Goal: Transaction & Acquisition: Book appointment/travel/reservation

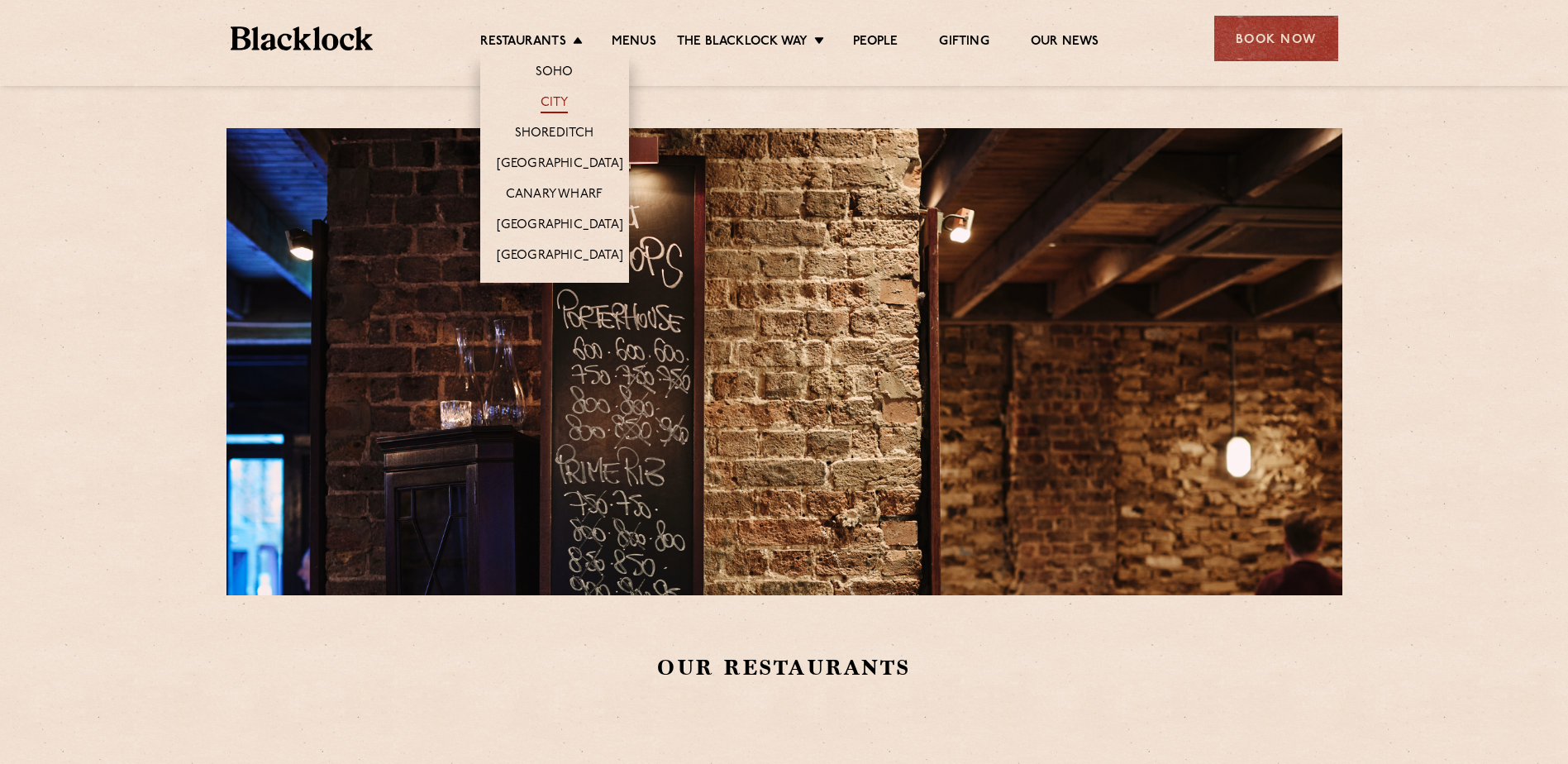
click at [550, 98] on link "City" at bounding box center [555, 104] width 28 height 18
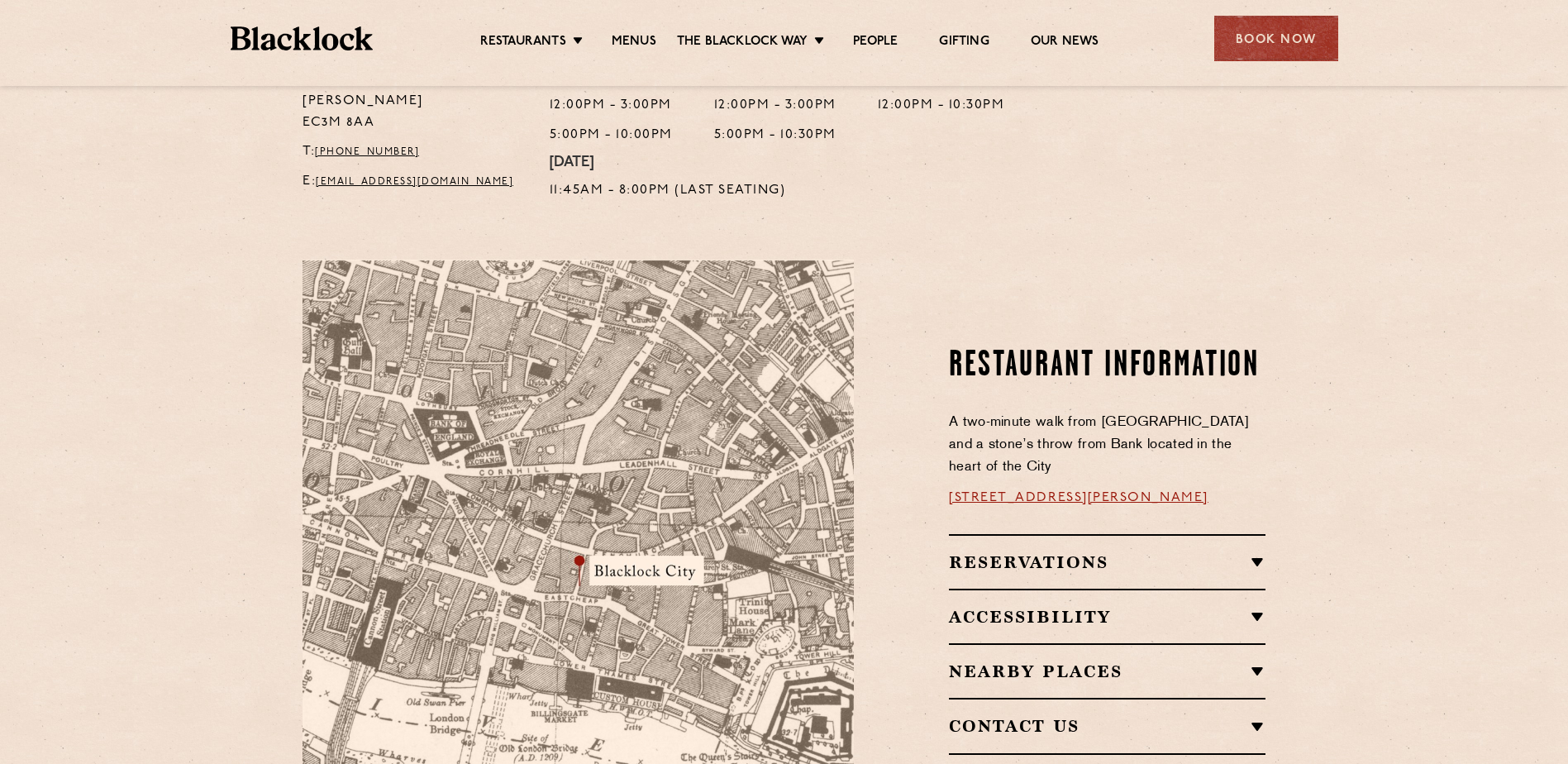
scroll to position [414, 0]
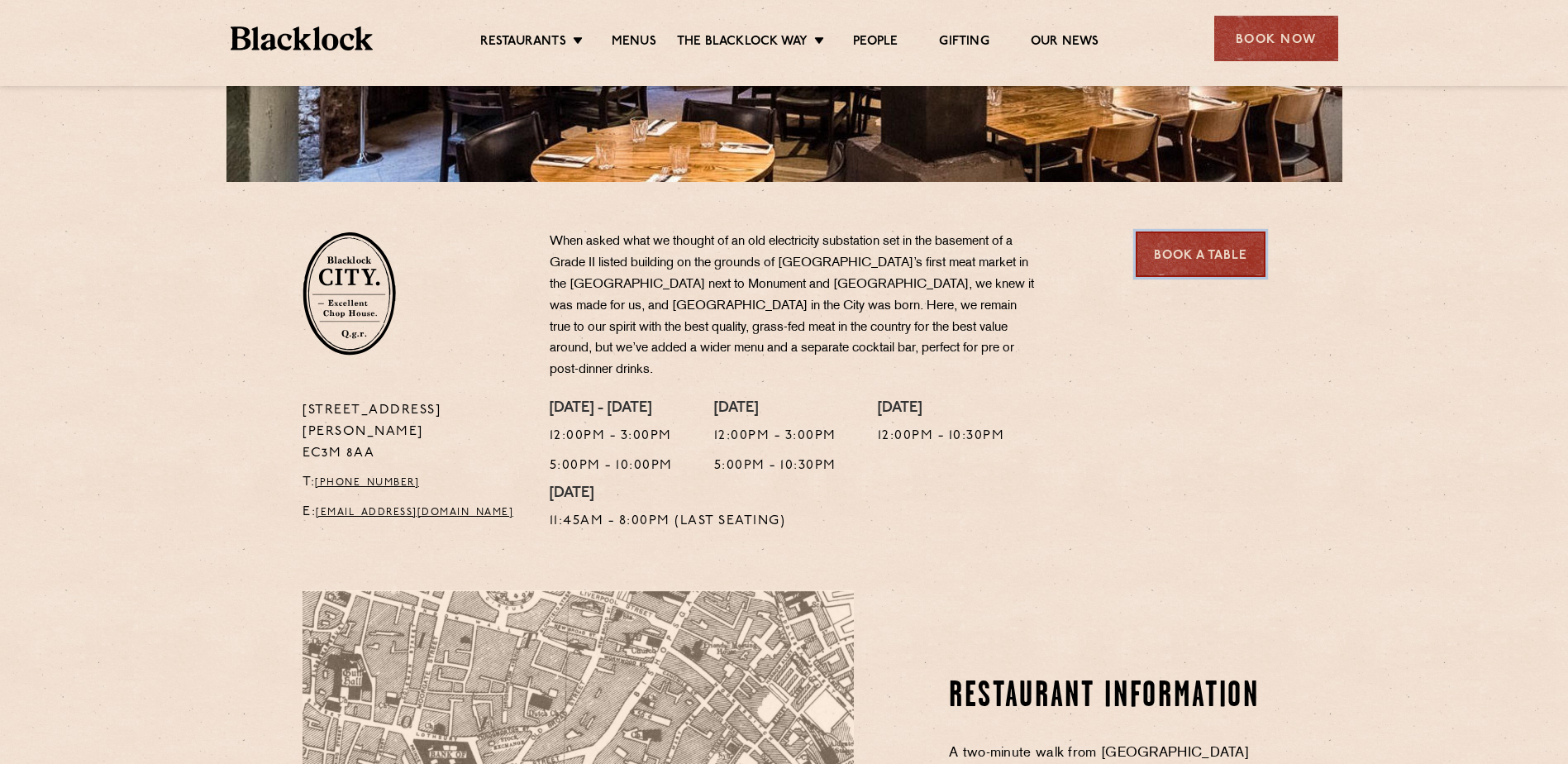
click at [1181, 267] on link "Book a Table" at bounding box center [1201, 255] width 130 height 45
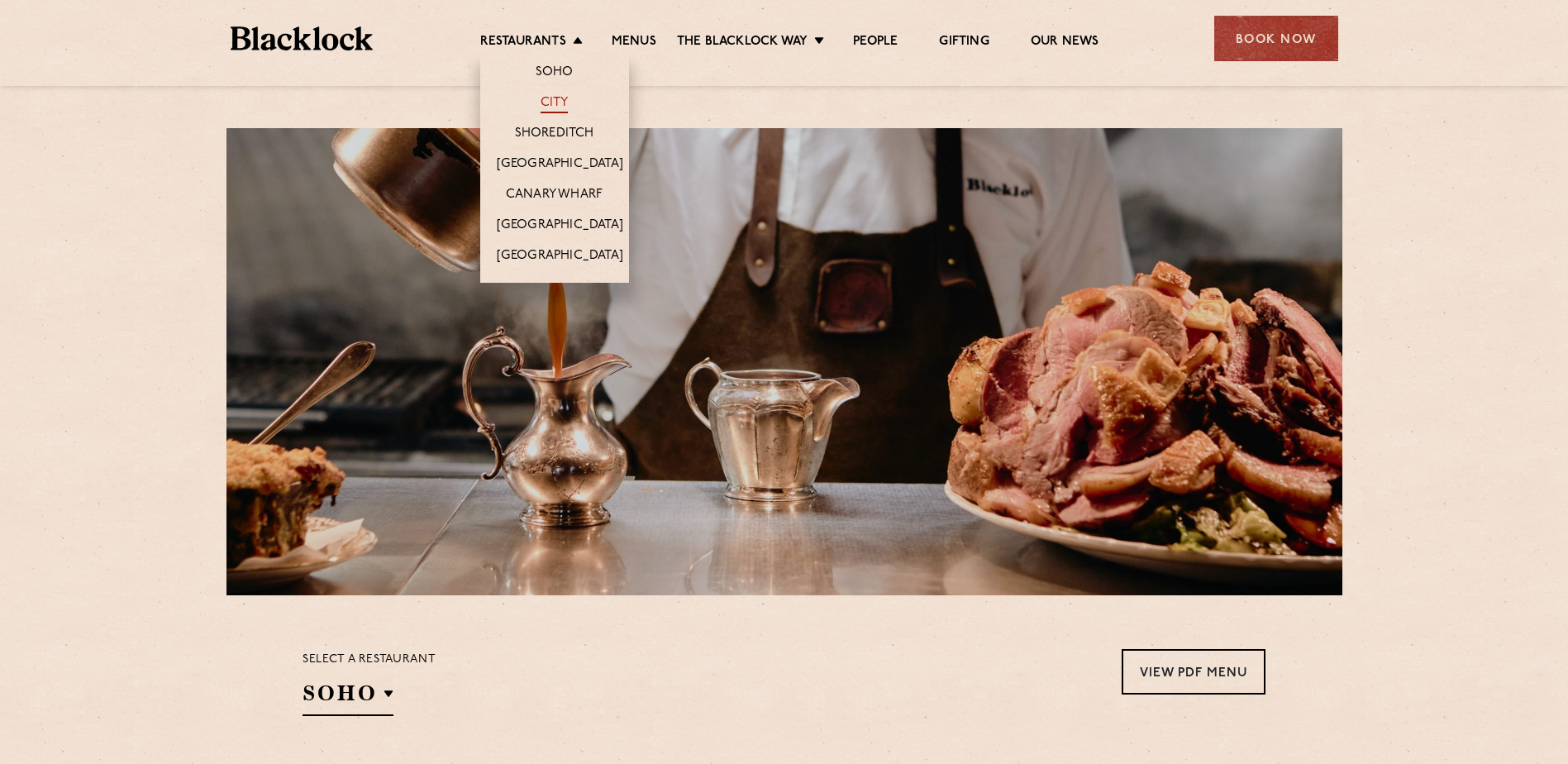
click at [561, 104] on link "City" at bounding box center [555, 104] width 28 height 18
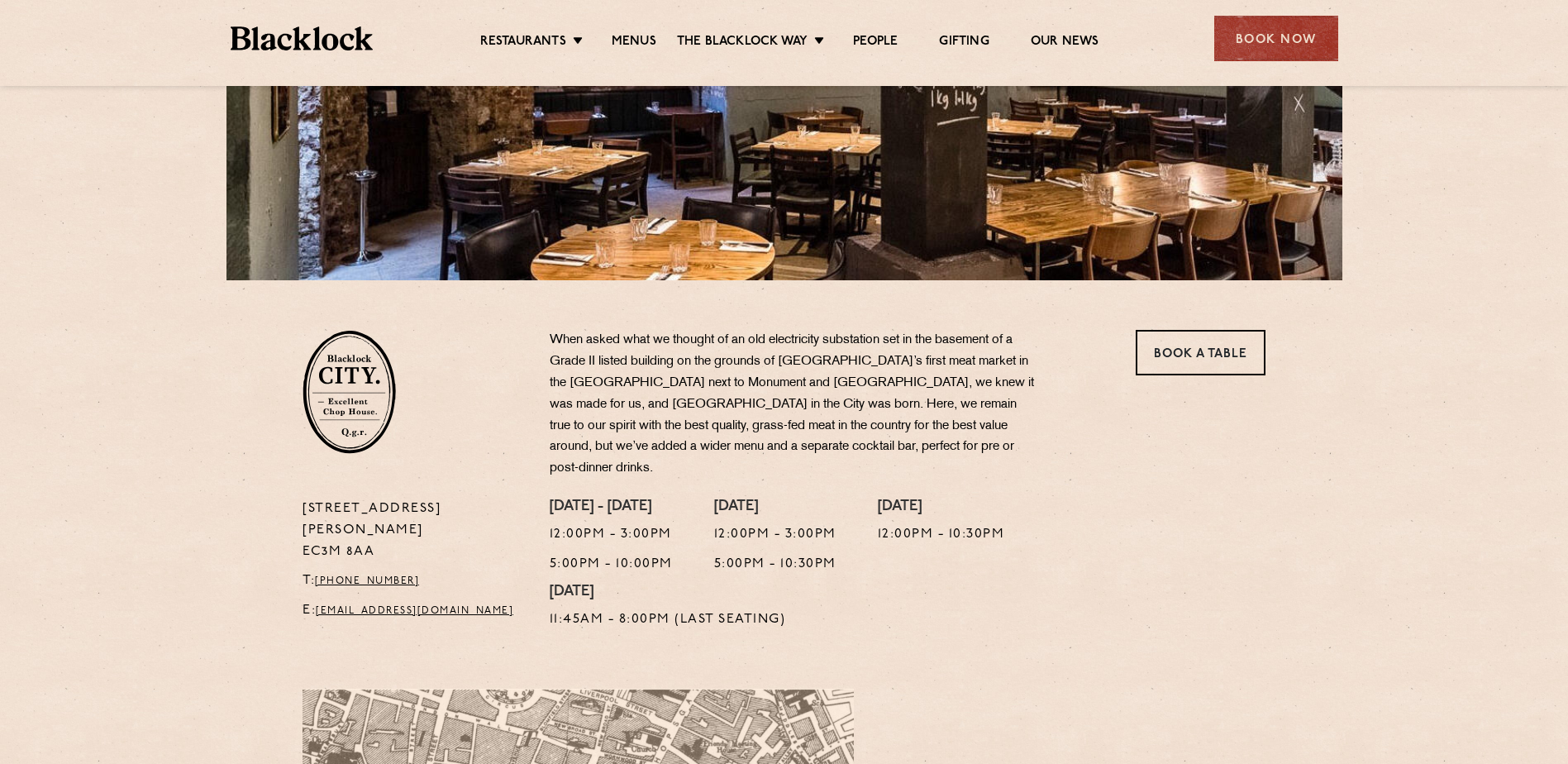
scroll to position [504, 0]
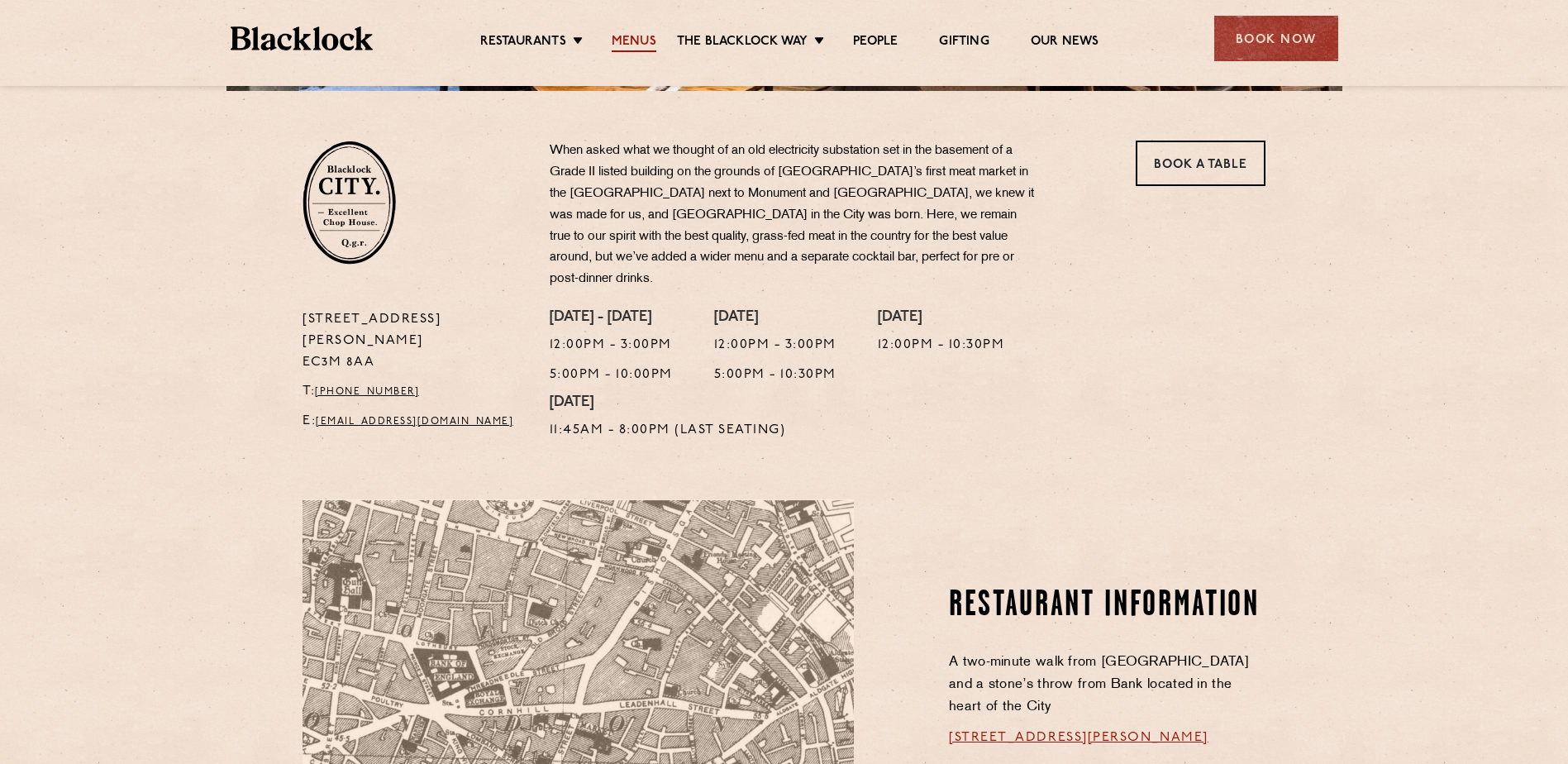
click at [619, 36] on link "Menus" at bounding box center [634, 42] width 44 height 18
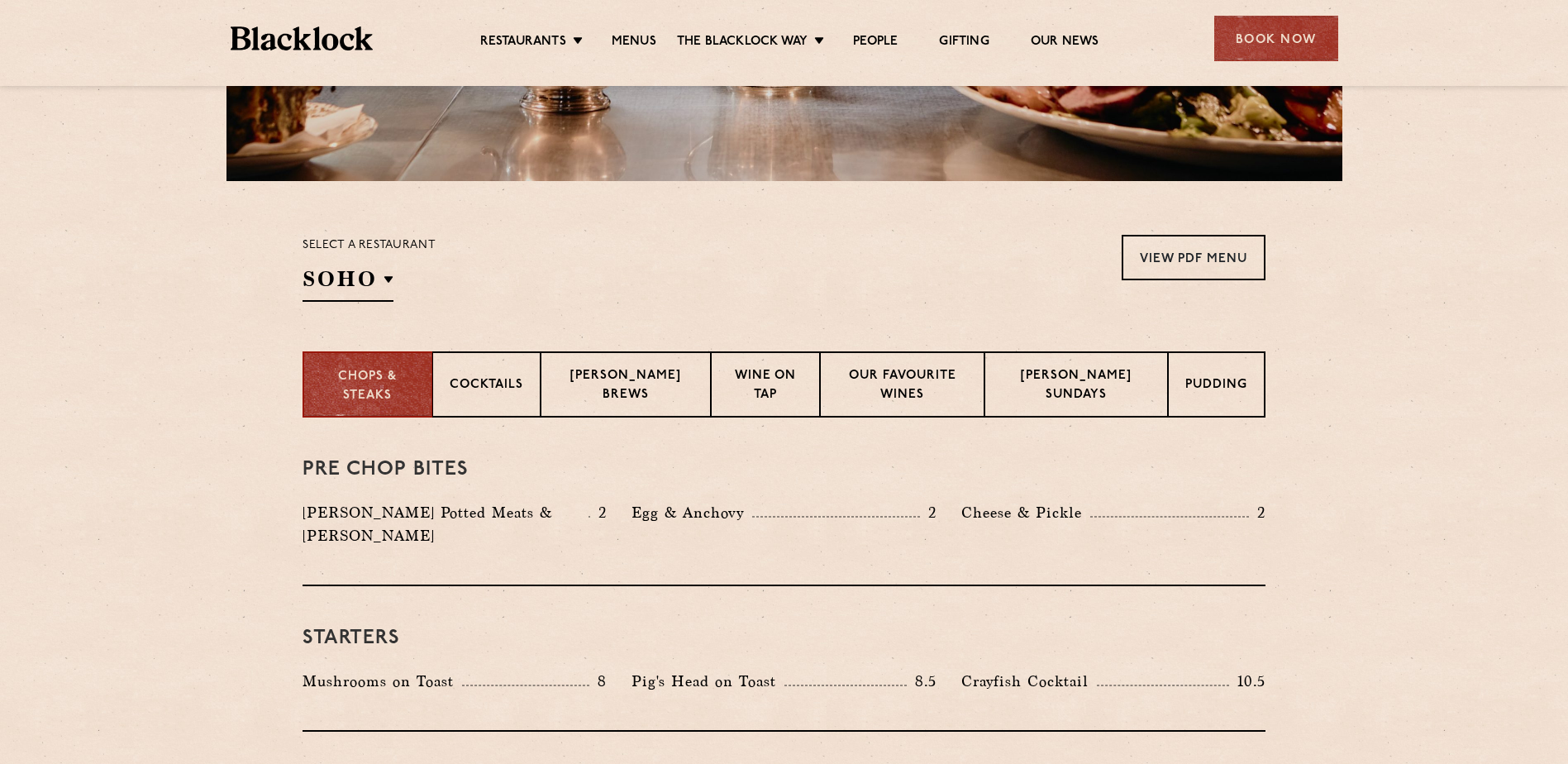
scroll to position [414, 0]
click at [1175, 267] on link "View PDF Menu" at bounding box center [1194, 259] width 144 height 45
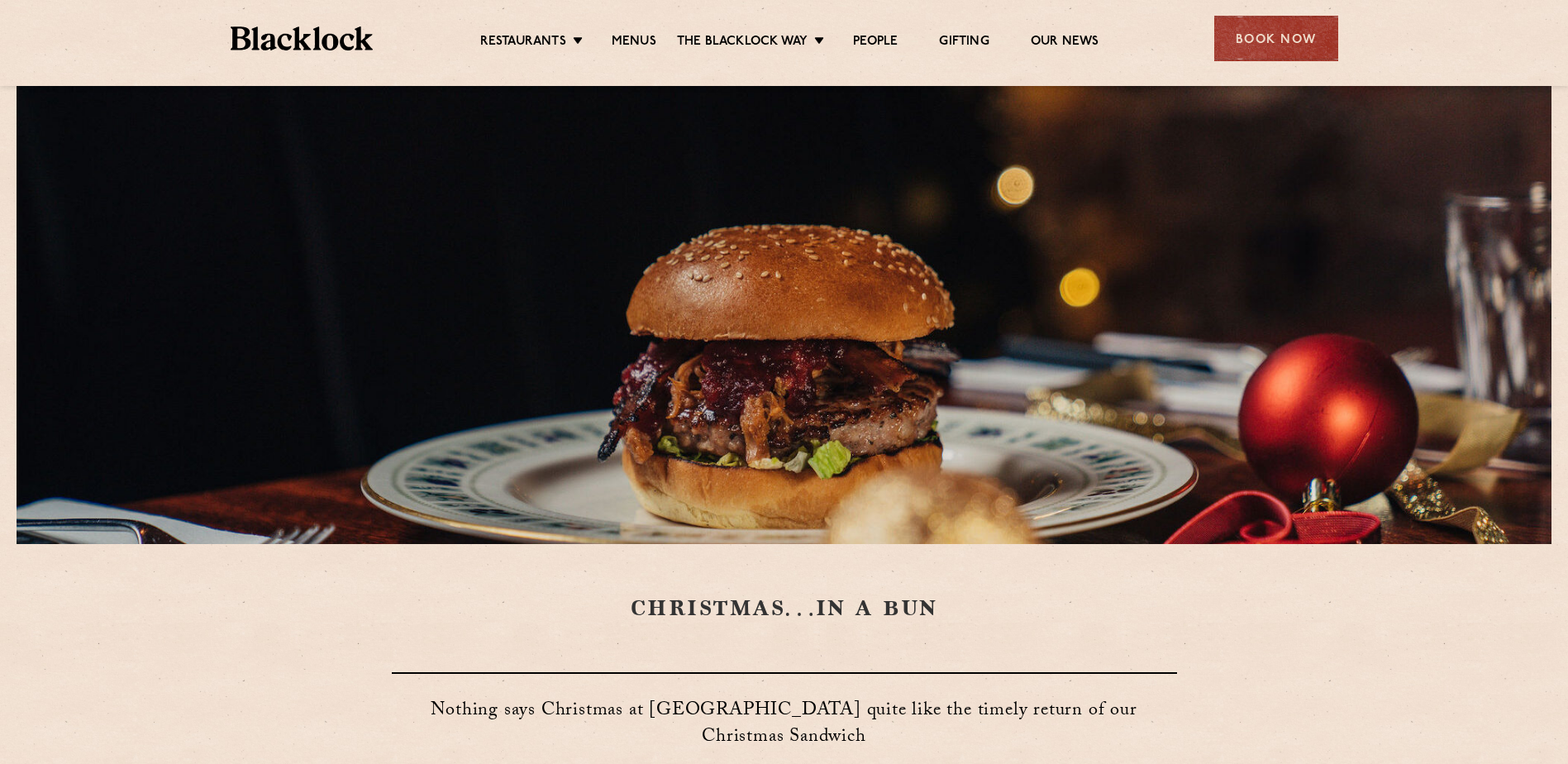
scroll to position [166, 0]
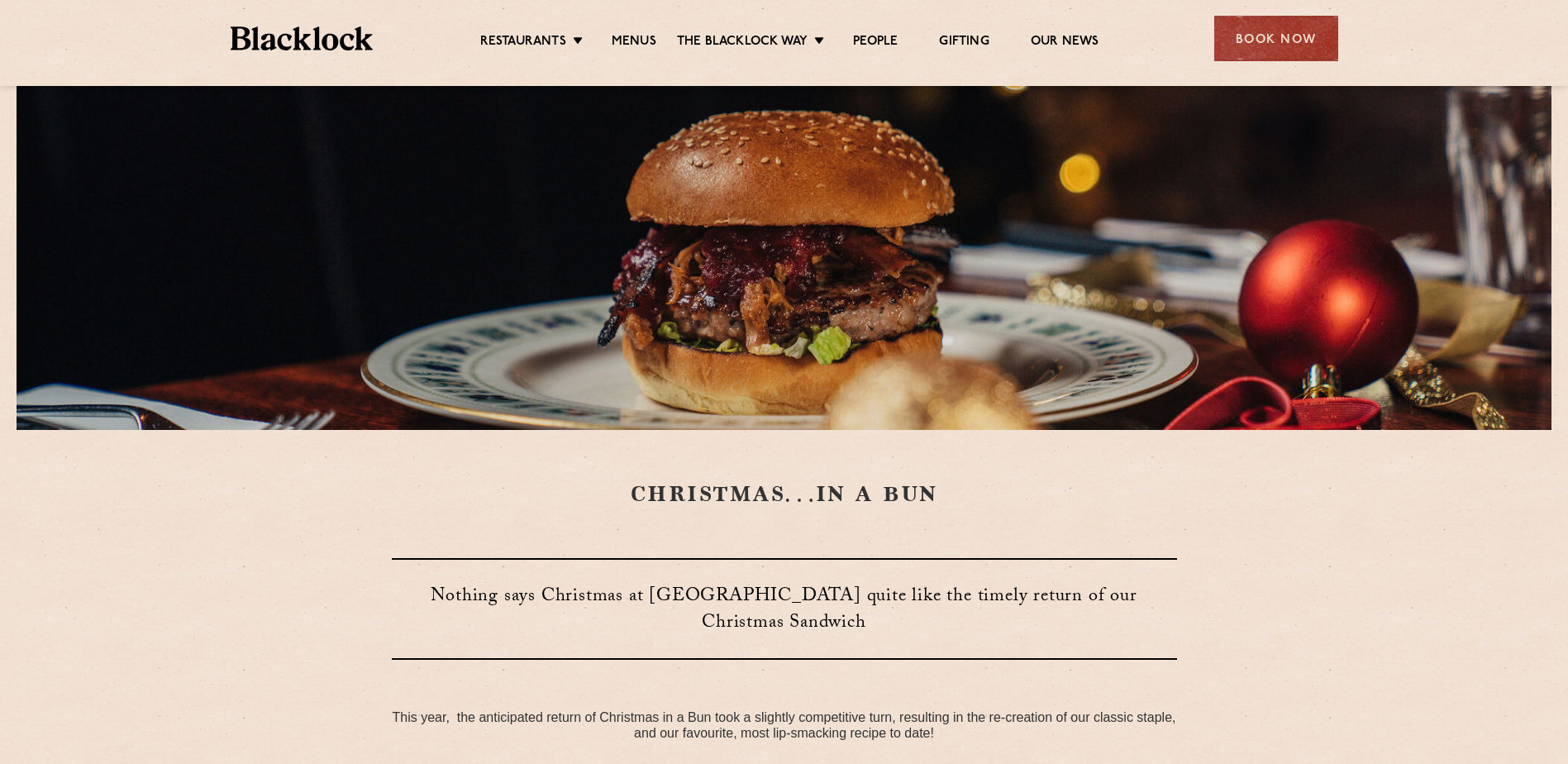
click at [655, 43] on li "Menus" at bounding box center [634, 42] width 86 height 18
click at [645, 37] on link "Menus" at bounding box center [634, 42] width 44 height 18
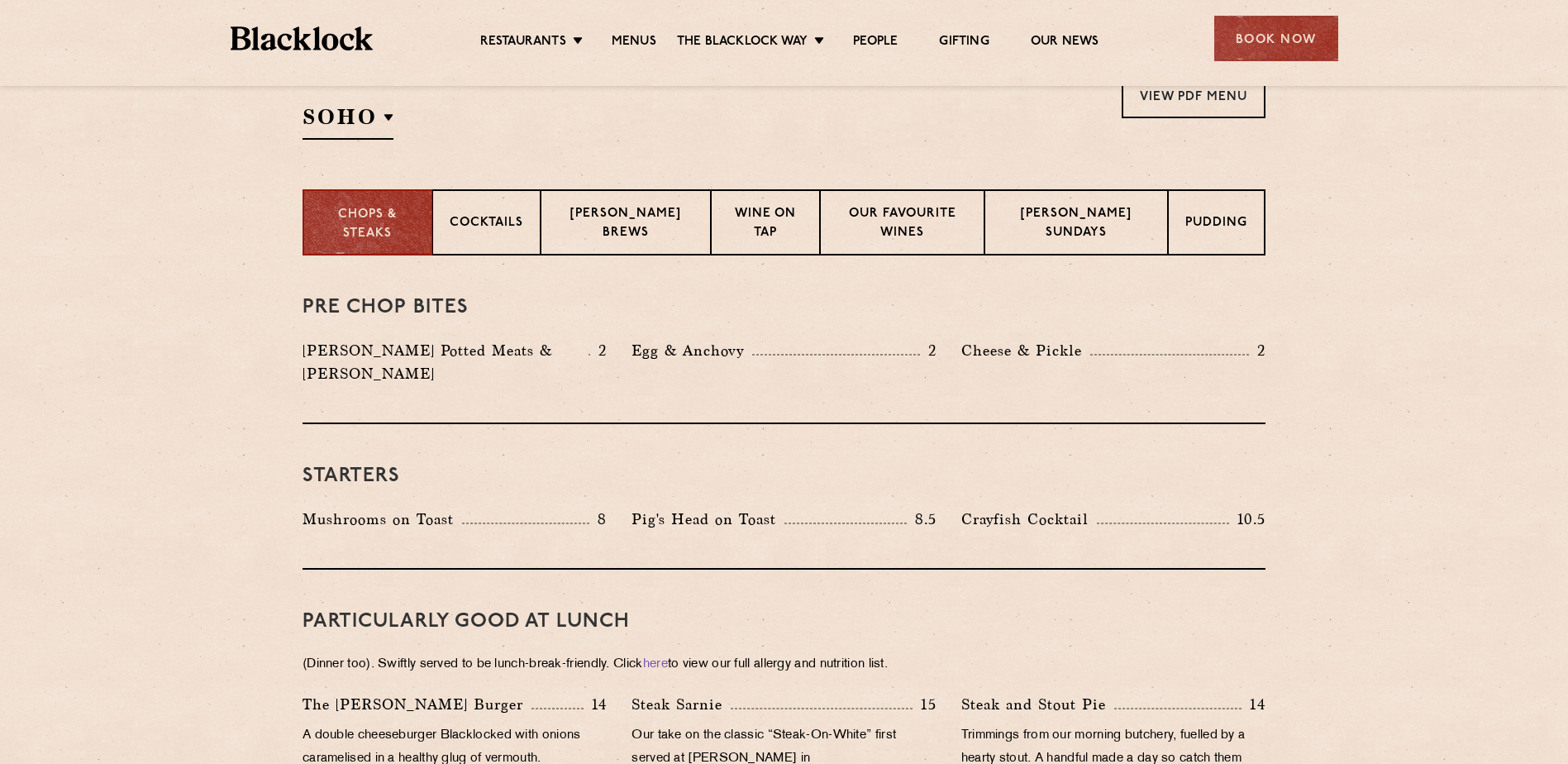
scroll to position [497, 0]
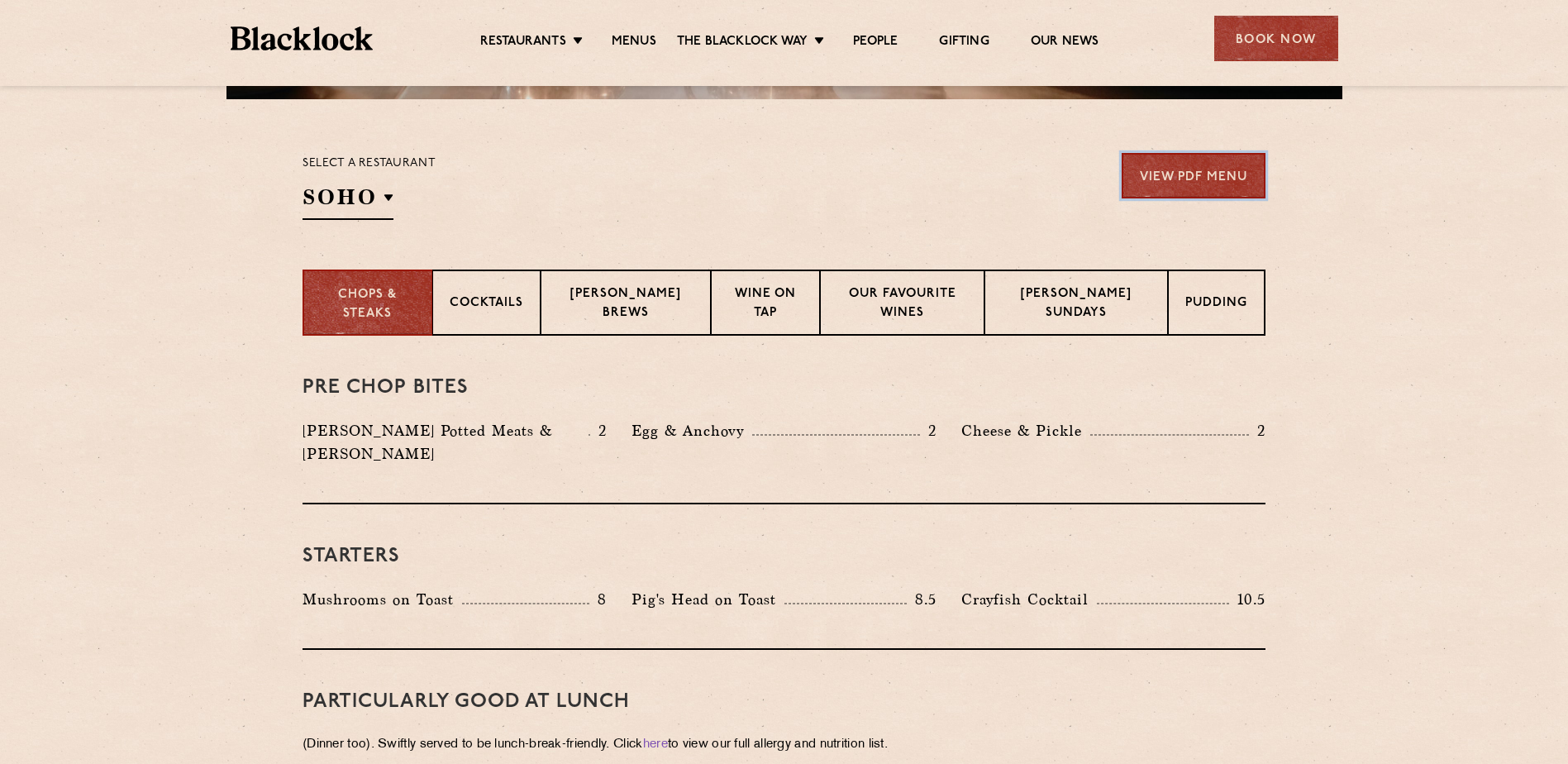
click at [1176, 184] on link "View PDF Menu" at bounding box center [1194, 176] width 144 height 45
